Goal: Transaction & Acquisition: Purchase product/service

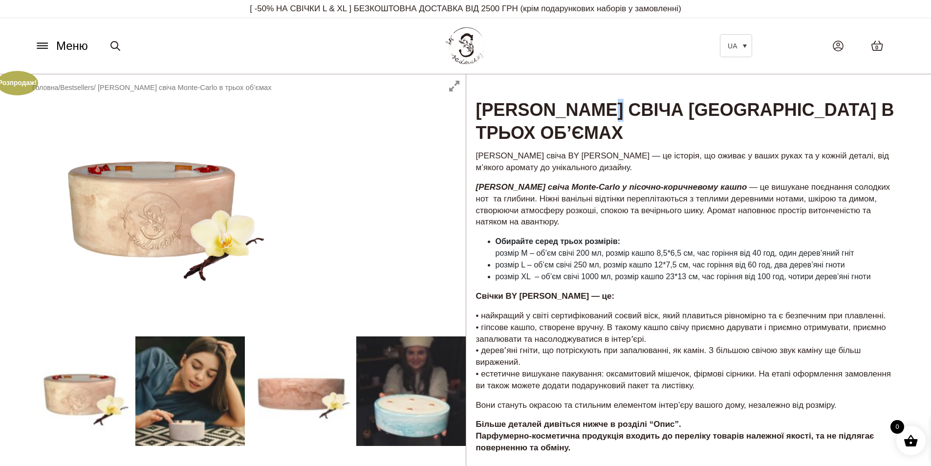
drag, startPoint x: 625, startPoint y: 104, endPoint x: 634, endPoint y: 102, distance: 9.0
click at [634, 102] on h1 "[PERSON_NAME] свіча [GEOGRAPHIC_DATA] в трьох об’ємах" at bounding box center [686, 109] width 441 height 71
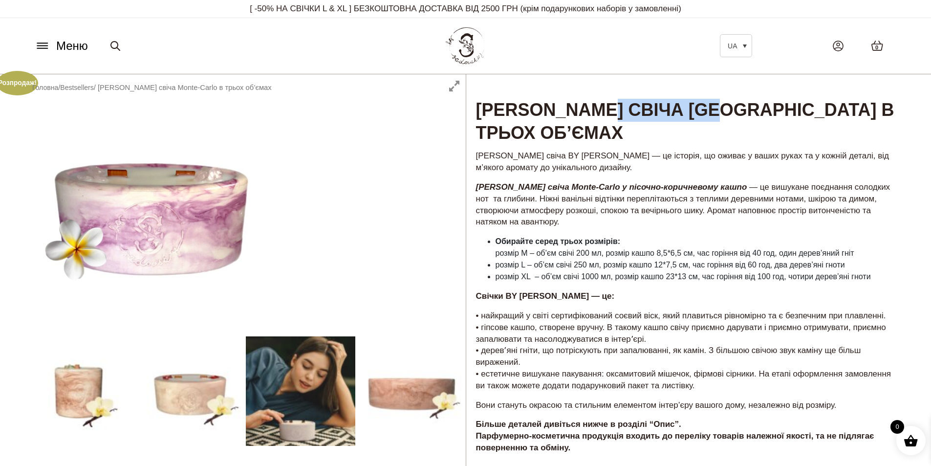
drag, startPoint x: 763, startPoint y: 104, endPoint x: 616, endPoint y: 109, distance: 146.2
click at [616, 109] on h1 "[PERSON_NAME] свіча [GEOGRAPHIC_DATA] в трьох об’ємах" at bounding box center [686, 109] width 441 height 71
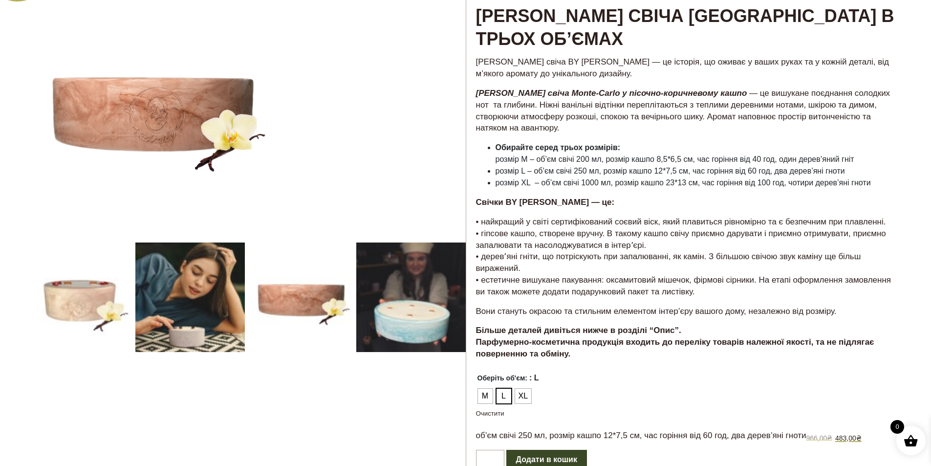
scroll to position [98, 0]
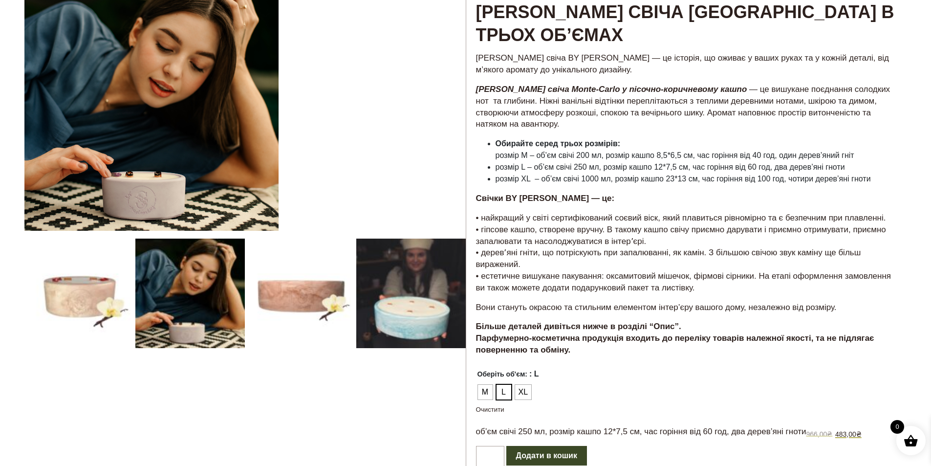
click at [592, 200] on strong "Свічки BY SADOVSKIY — це:" at bounding box center [545, 198] width 139 height 9
click at [592, 197] on strong "Свічки BY SADOVSKIY — це:" at bounding box center [545, 198] width 139 height 9
click at [594, 197] on p "Свічки BY SADOVSKIY — це:" at bounding box center [686, 199] width 421 height 12
click at [592, 198] on strong "Свічки BY SADOVSKIY — це:" at bounding box center [545, 198] width 139 height 9
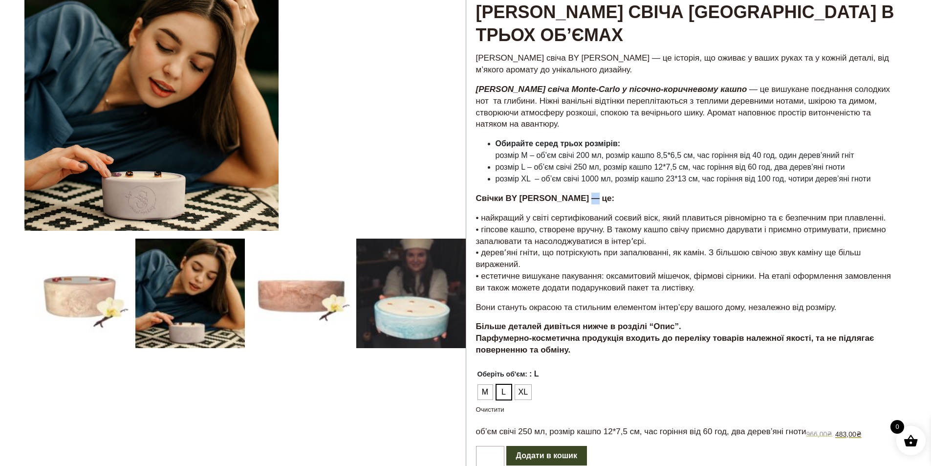
click at [593, 198] on strong "Свічки BY SADOVSKIY — це:" at bounding box center [545, 198] width 139 height 9
